Goal: Transaction & Acquisition: Purchase product/service

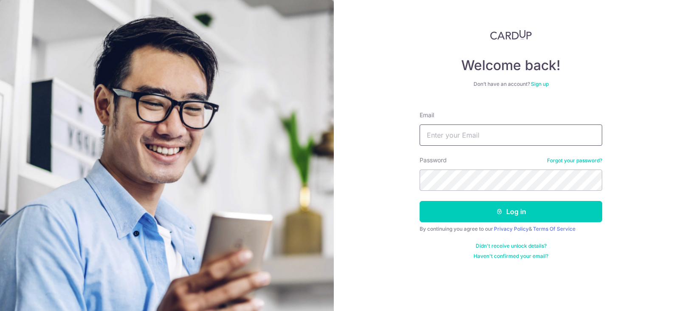
click at [489, 137] on input "Email" at bounding box center [511, 134] width 183 height 21
type input "[PERSON_NAME][EMAIL_ADDRESS][DOMAIN_NAME]"
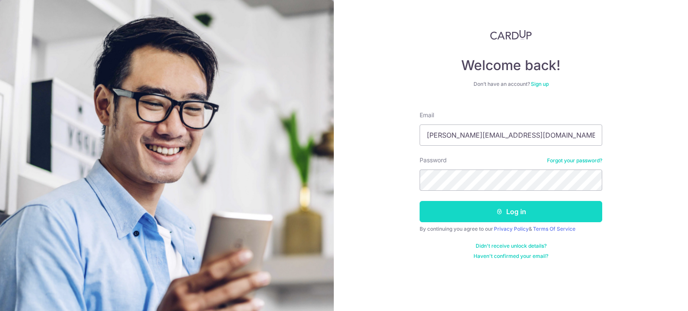
click at [498, 215] on icon "submit" at bounding box center [499, 211] width 7 height 7
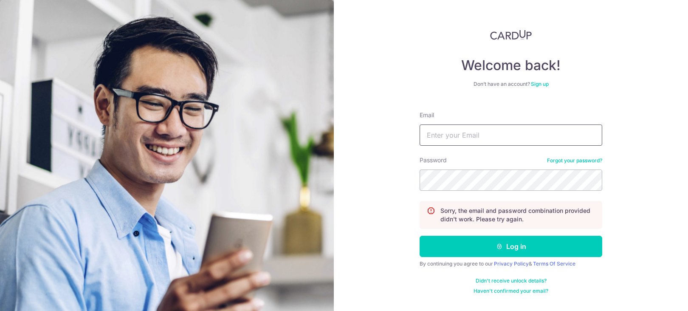
click at [495, 139] on input "Email" at bounding box center [511, 134] width 183 height 21
type input "[PERSON_NAME][EMAIL_ADDRESS][DOMAIN_NAME]"
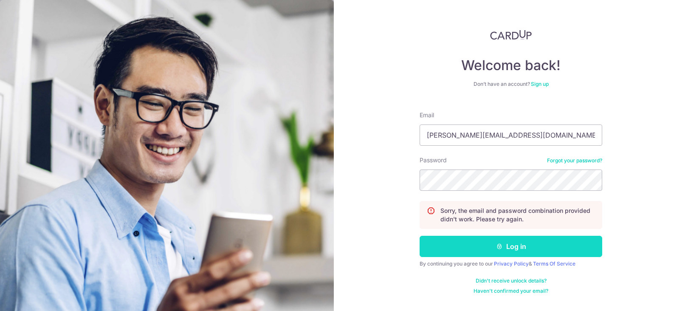
click at [501, 246] on icon "submit" at bounding box center [499, 246] width 7 height 7
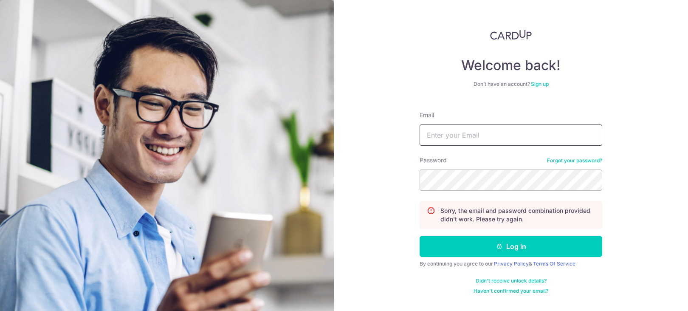
click at [495, 138] on input "Email" at bounding box center [511, 134] width 183 height 21
type input "[PERSON_NAME][EMAIL_ADDRESS][DOMAIN_NAME]"
click at [565, 162] on link "Forgot your password?" at bounding box center [574, 160] width 55 height 7
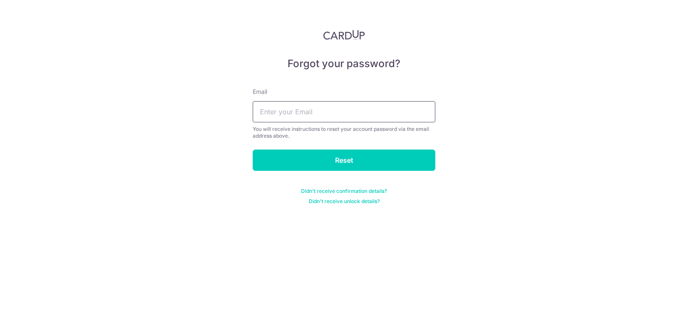
click at [353, 115] on input "text" at bounding box center [344, 111] width 183 height 21
type input "danial@xodbox.com.sg"
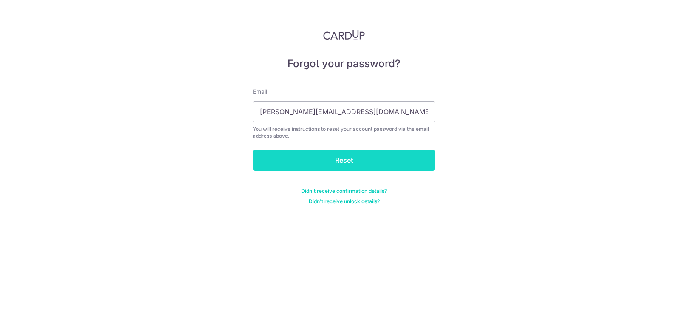
click at [328, 157] on input "Reset" at bounding box center [344, 160] width 183 height 21
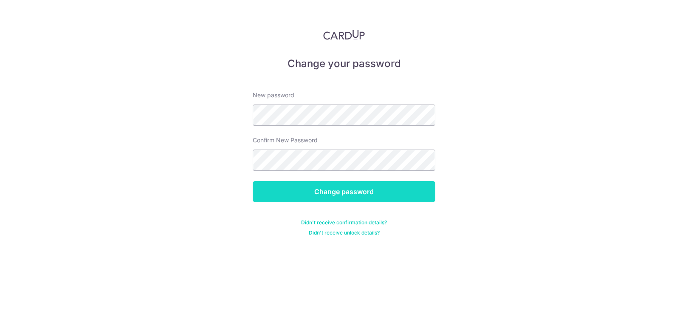
click at [350, 189] on input "Change password" at bounding box center [344, 191] width 183 height 21
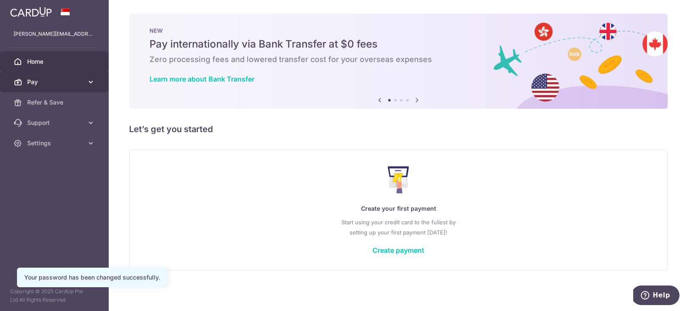
click at [64, 82] on span "Pay" at bounding box center [55, 82] width 56 height 8
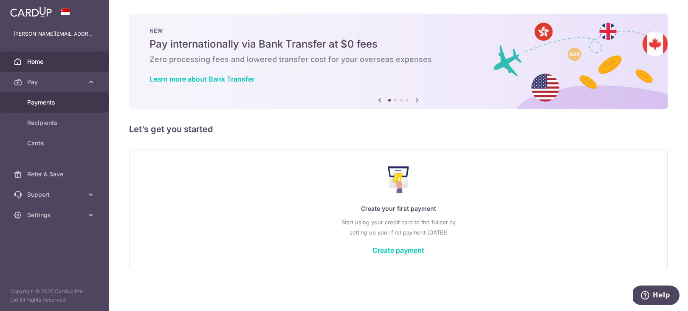
click at [51, 101] on span "Payments" at bounding box center [55, 102] width 56 height 8
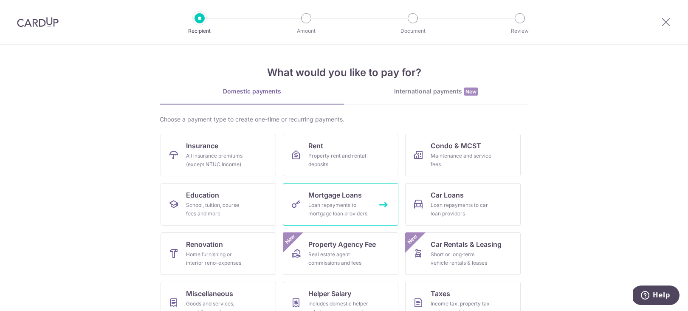
click at [336, 199] on span "Mortgage Loans" at bounding box center [335, 195] width 54 height 10
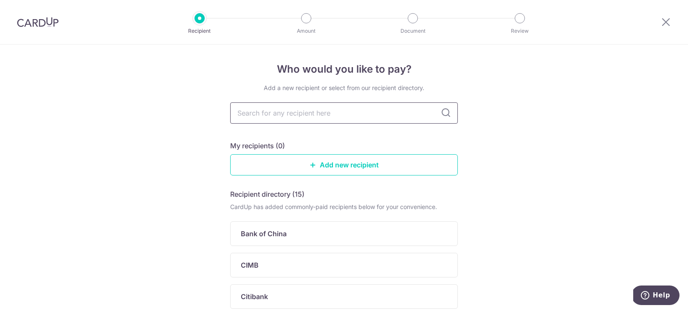
click at [332, 111] on input "text" at bounding box center [344, 112] width 228 height 21
click at [336, 163] on link "Add new recipient" at bounding box center [344, 164] width 228 height 21
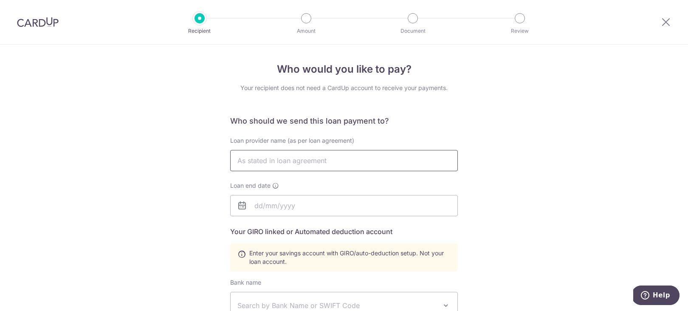
click at [335, 159] on input "text" at bounding box center [344, 160] width 228 height 21
click at [251, 161] on input "Le kay Yong Danial" at bounding box center [344, 160] width 228 height 21
click at [245, 163] on input "Le Kay Yong Danial" at bounding box center [344, 160] width 228 height 21
click at [304, 208] on input "text" at bounding box center [344, 205] width 228 height 21
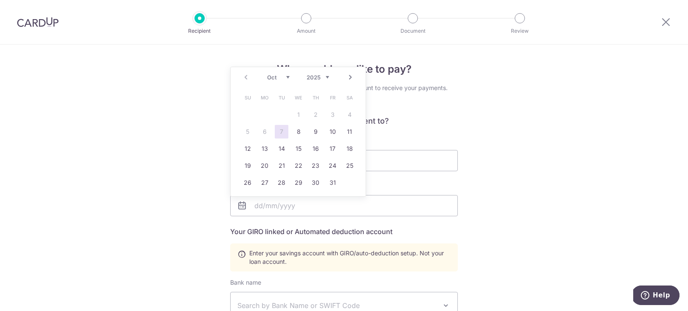
click at [554, 199] on div "Who would you like to pay? Your recipient does not need a CardUp account to rec…" at bounding box center [344, 296] width 688 height 503
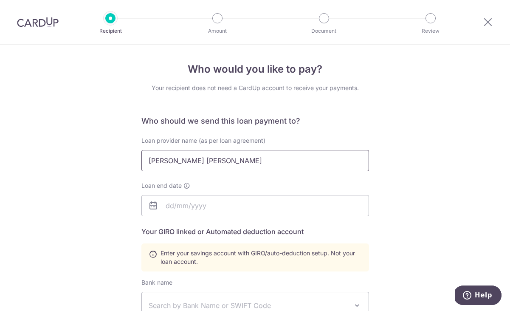
click at [271, 156] on input "Lee Kay Yong Danial" at bounding box center [255, 160] width 228 height 21
type input "L"
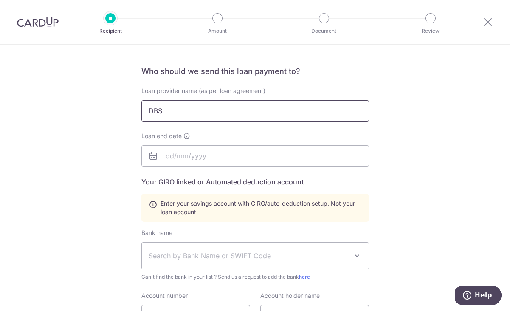
scroll to position [53, 0]
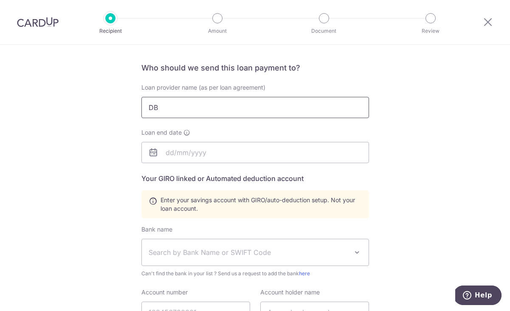
type input "D"
click at [154, 107] on input "le kay yong danial" at bounding box center [255, 107] width 228 height 21
type input "lee kay yong danial"
